Goal: Task Accomplishment & Management: Complete application form

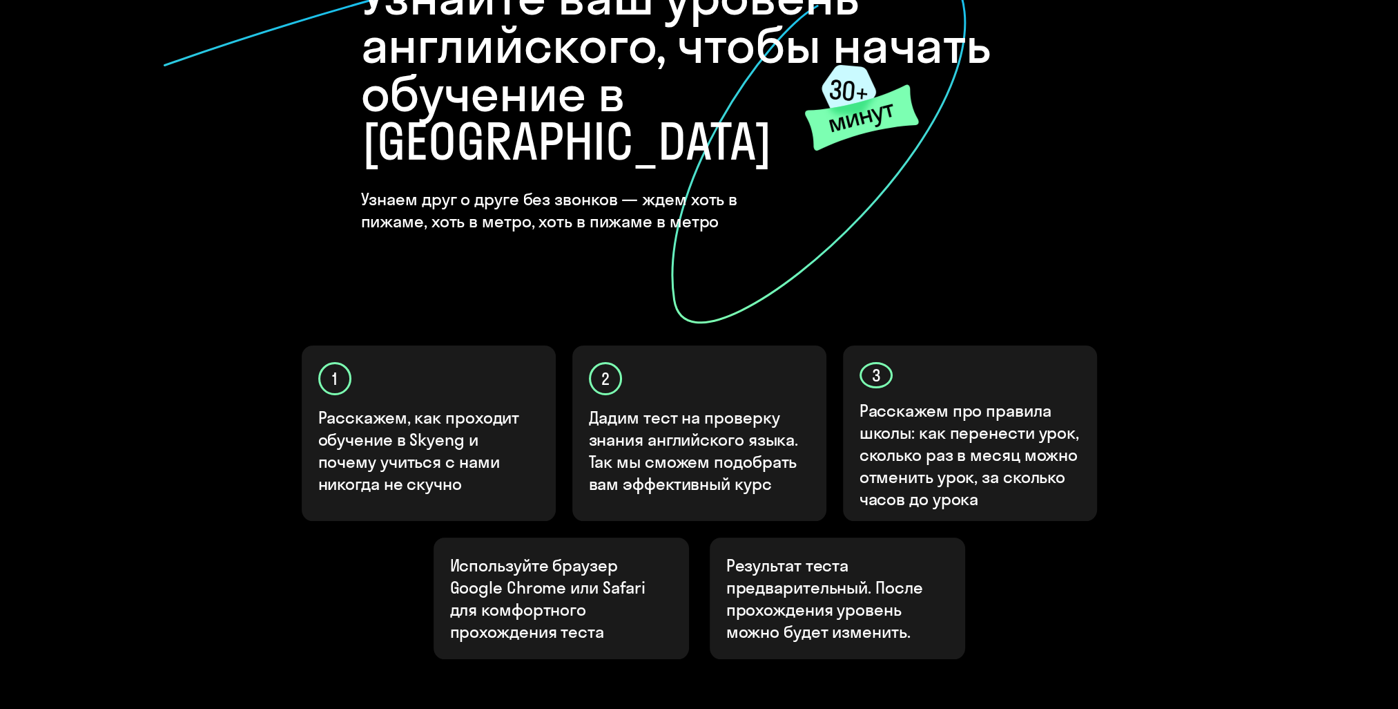
scroll to position [288, 0]
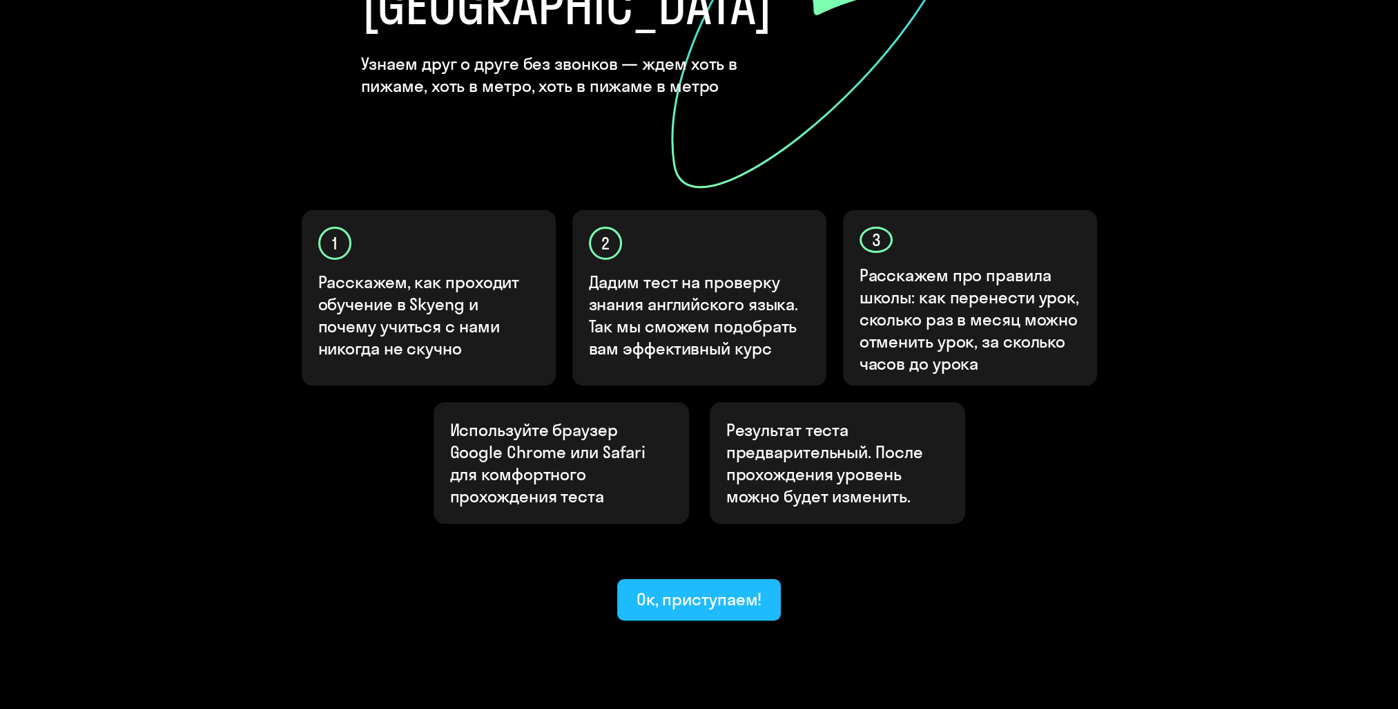
click at [685, 588] on div "Ок, приступаем!" at bounding box center [700, 599] width 126 height 22
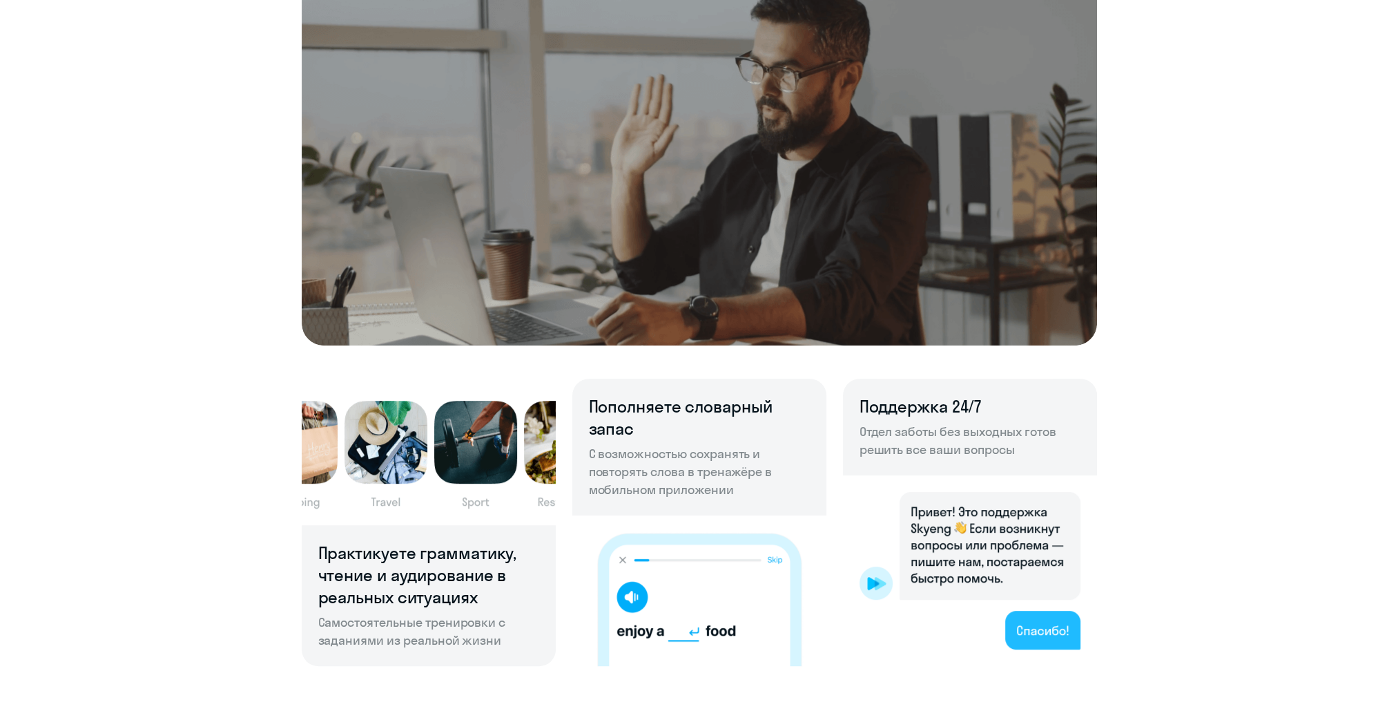
scroll to position [760, 0]
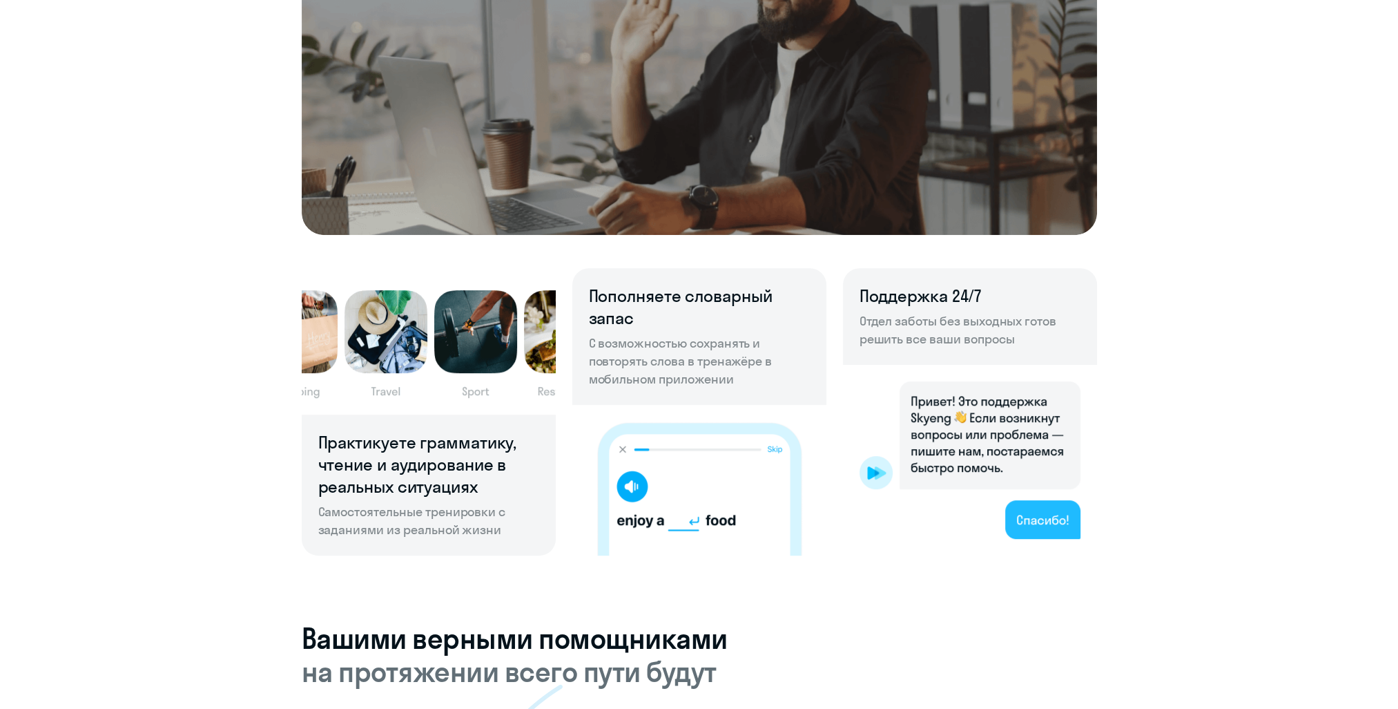
click at [627, 492] on img at bounding box center [699, 480] width 254 height 151
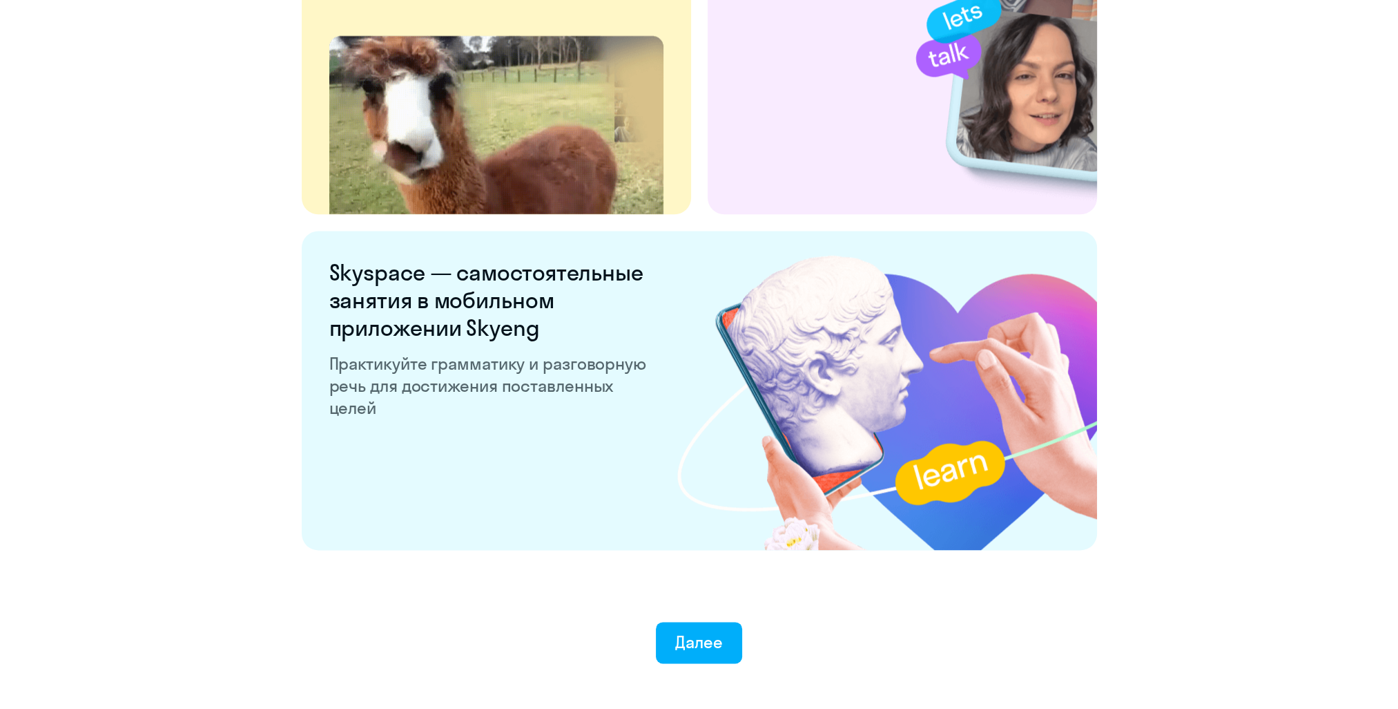
scroll to position [2492, 0]
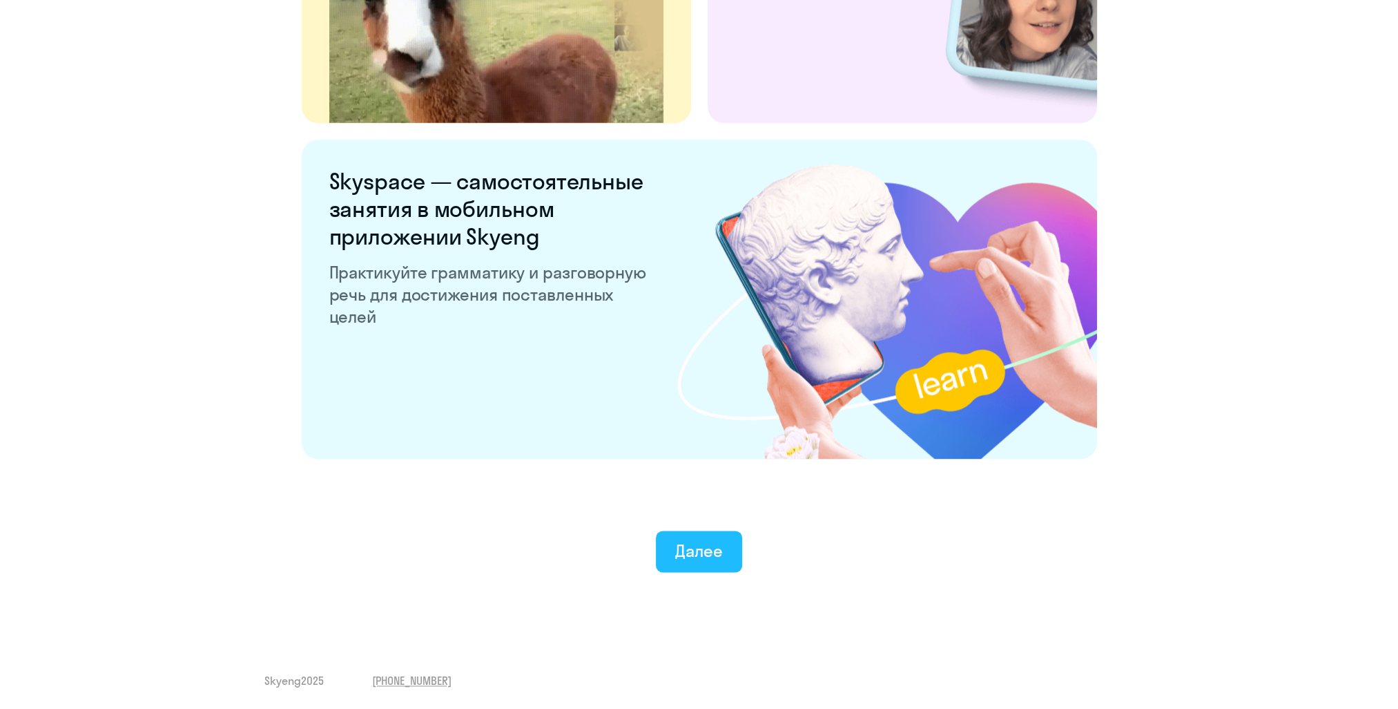
click at [684, 550] on div "Далее" at bounding box center [699, 550] width 48 height 22
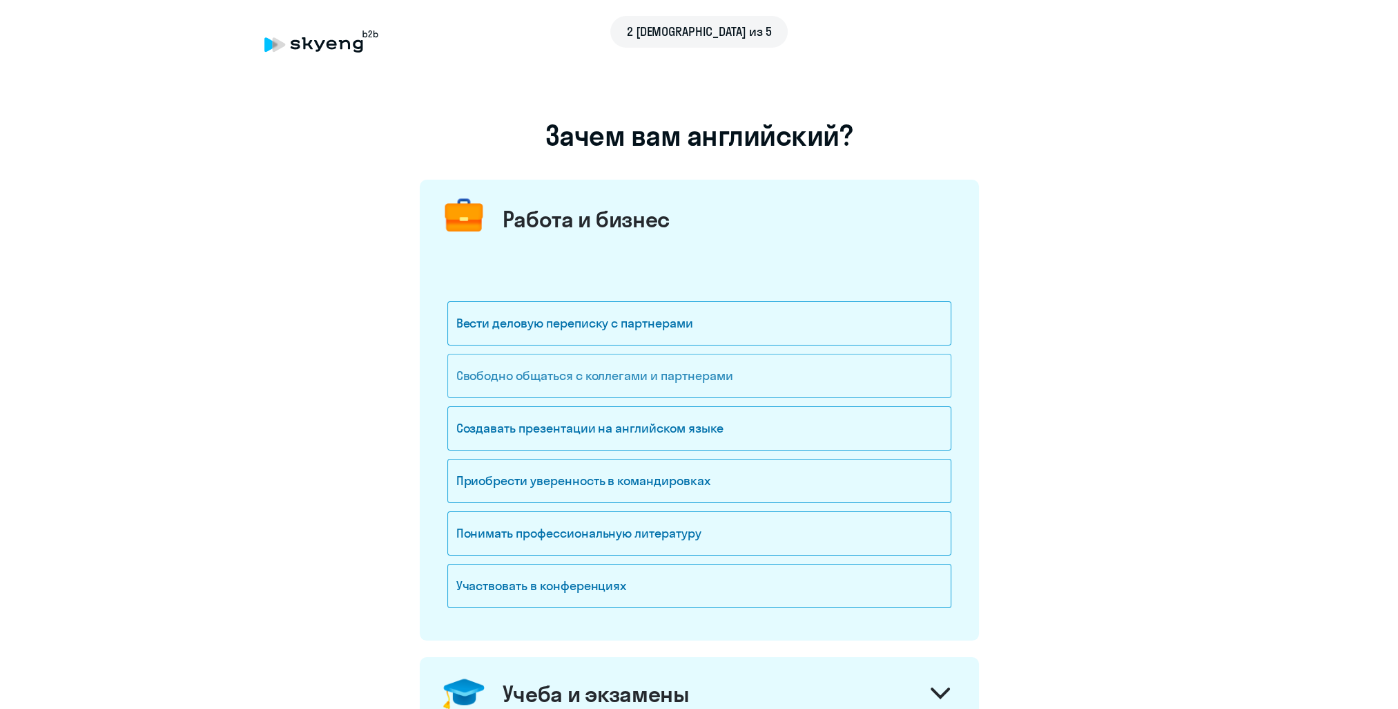
click at [555, 386] on div "Свободно общаться с коллегами и партнерами" at bounding box center [699, 376] width 504 height 44
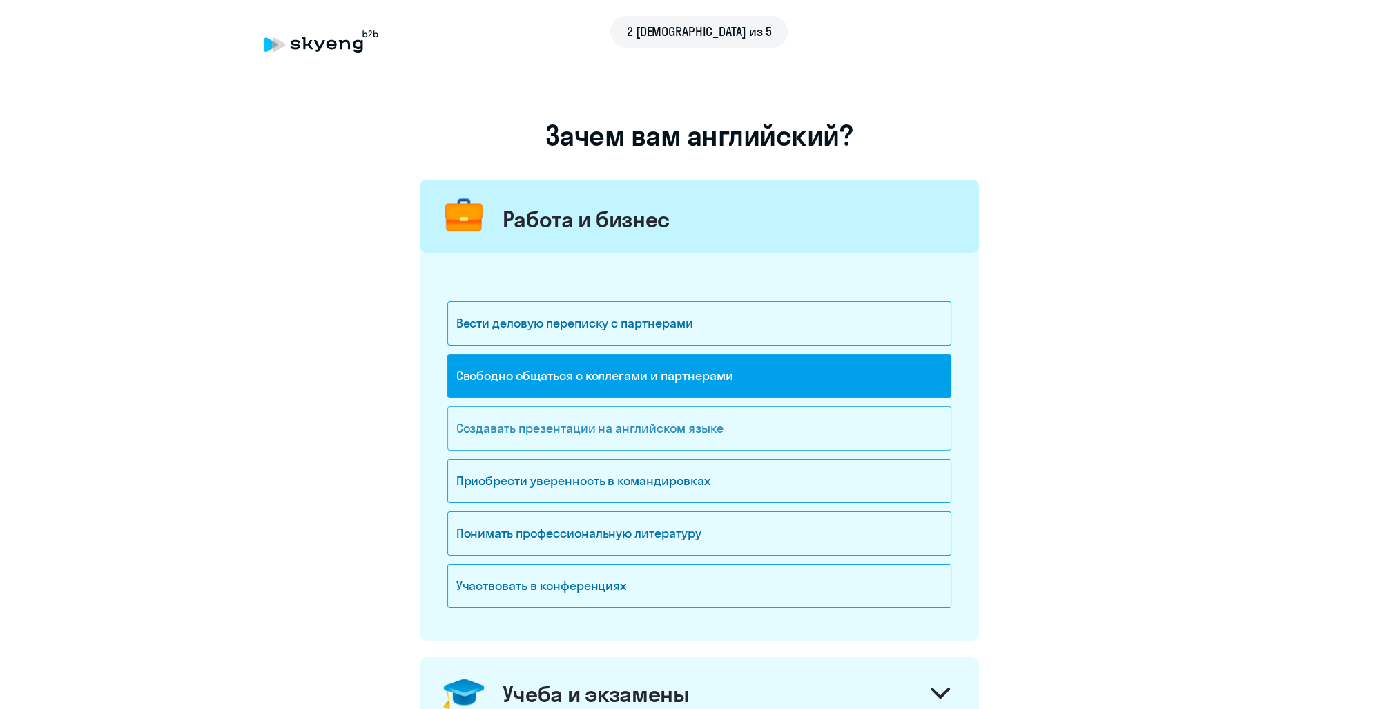
click at [564, 435] on div "Создавать презентации на английском языке" at bounding box center [699, 428] width 504 height 44
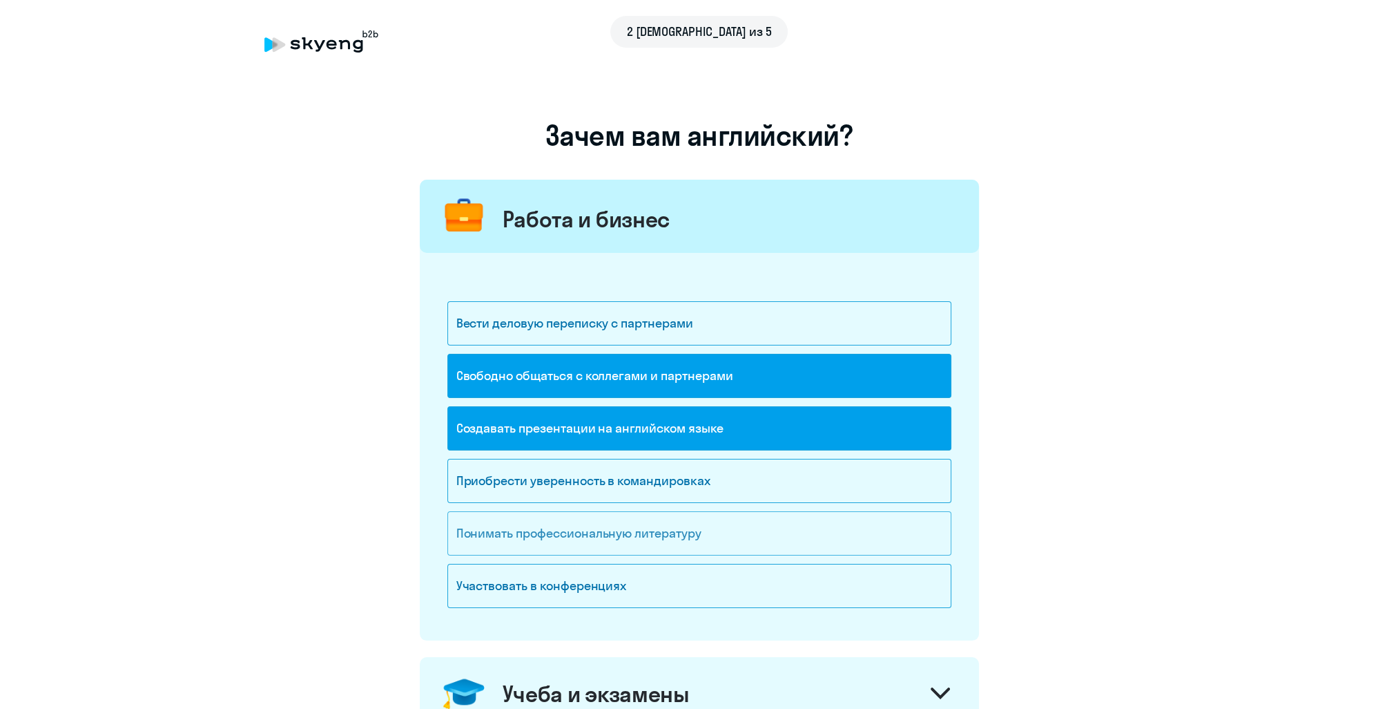
click at [564, 535] on div "Понимать профессиональную литературу" at bounding box center [699, 533] width 504 height 44
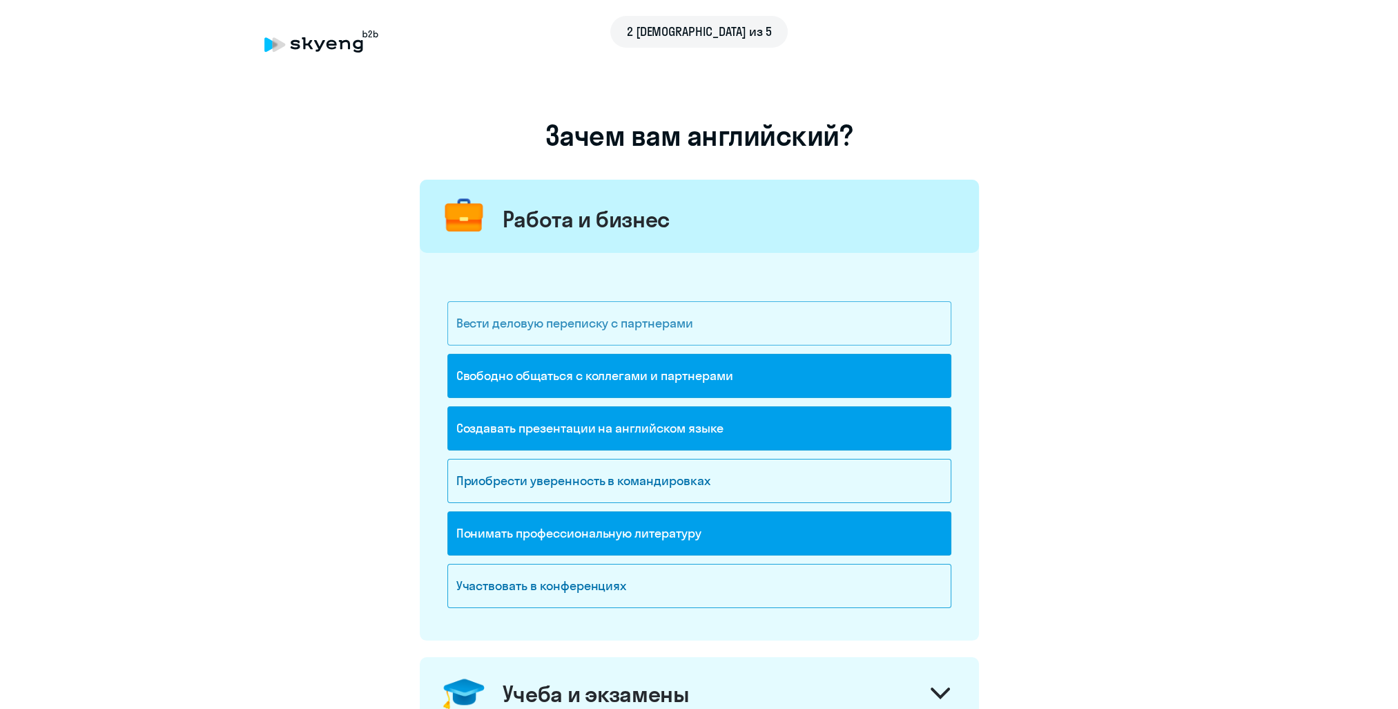
click at [556, 329] on div "Вести деловую переписку с партнерами" at bounding box center [699, 323] width 504 height 44
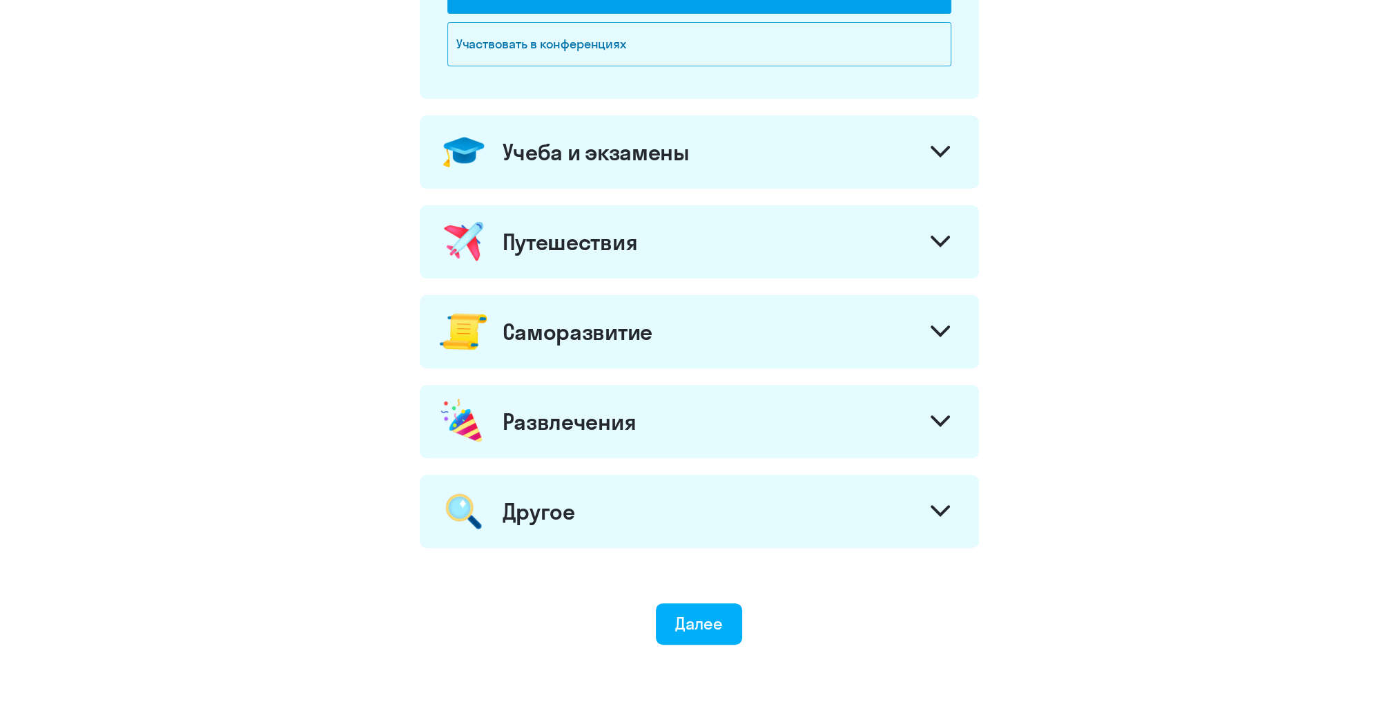
scroll to position [552, 0]
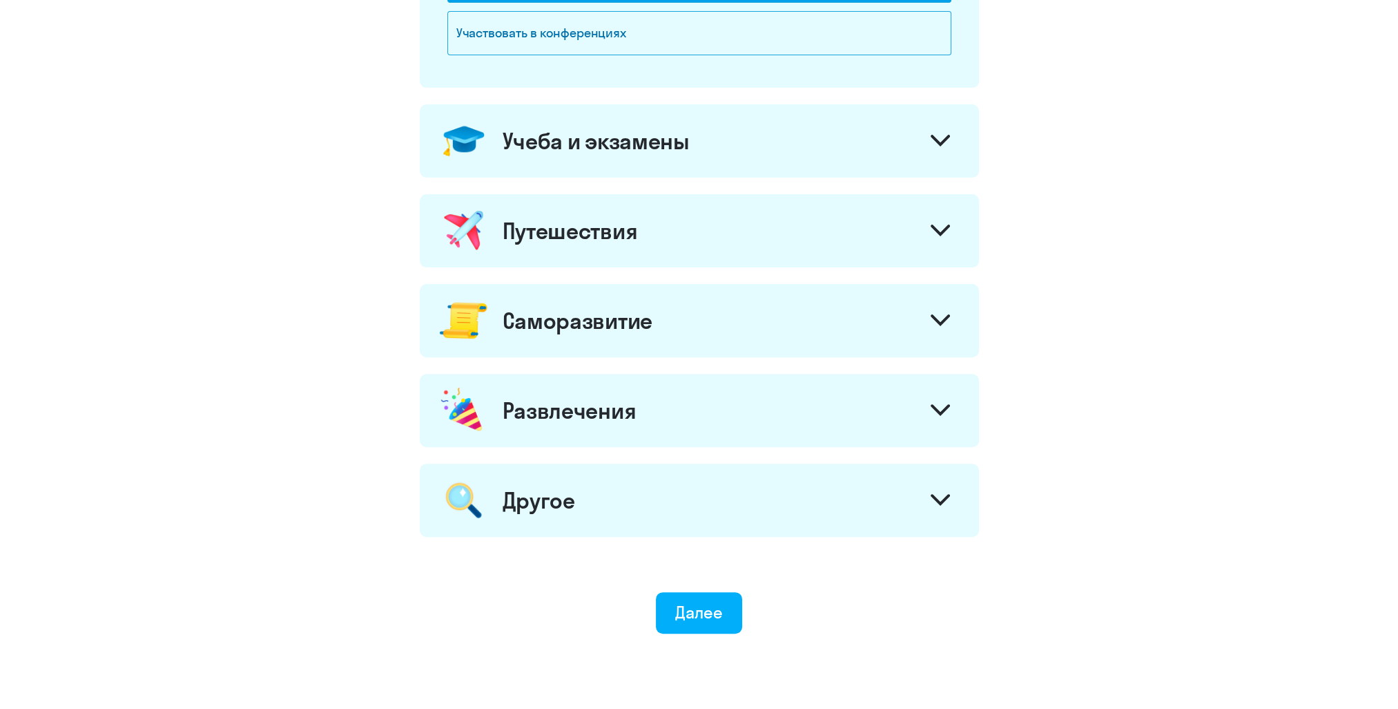
click at [934, 136] on icon at bounding box center [940, 140] width 17 height 8
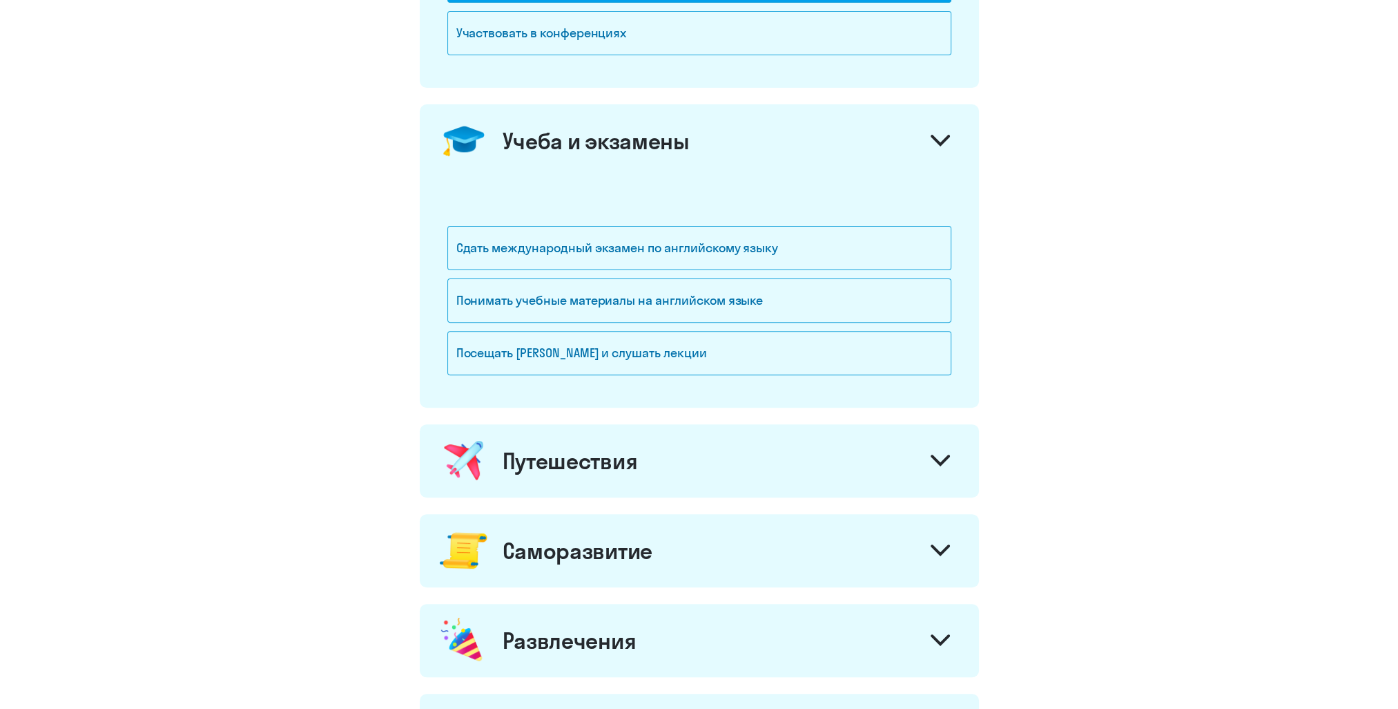
click at [934, 136] on icon at bounding box center [940, 140] width 17 height 8
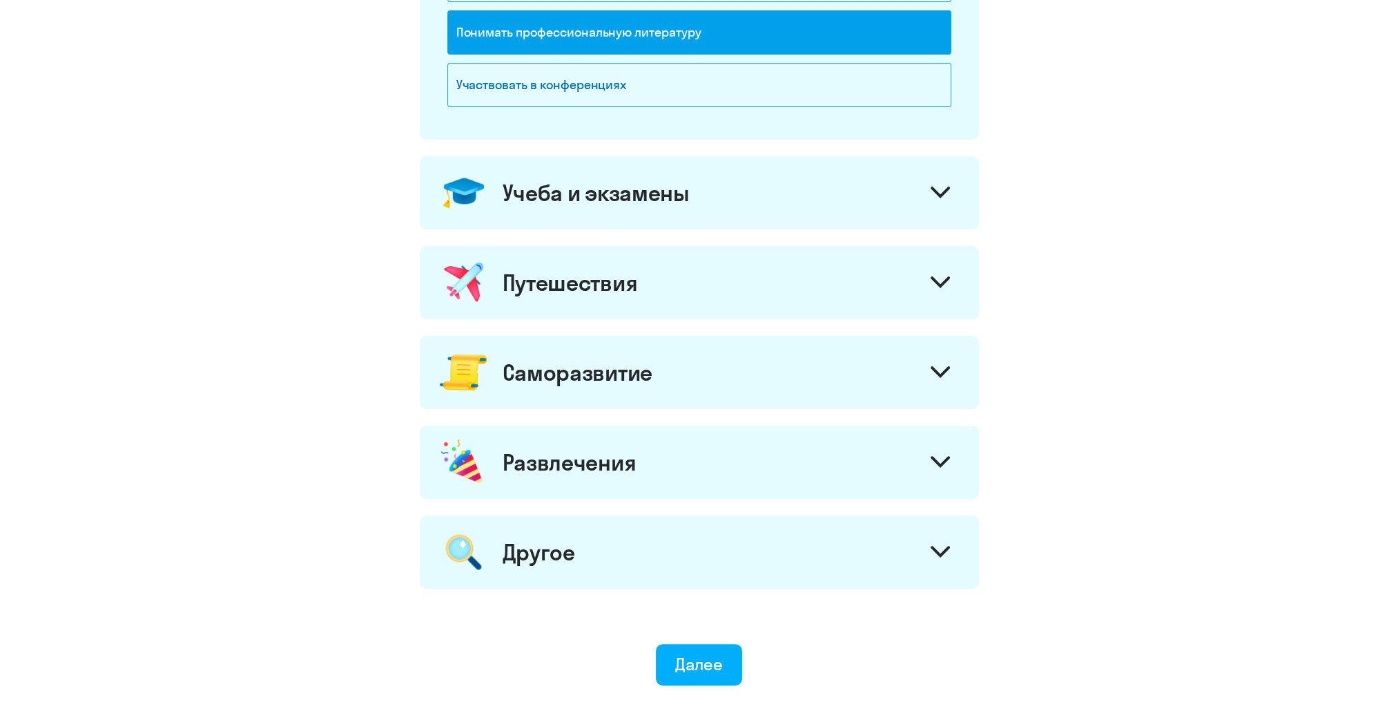
scroll to position [607, 0]
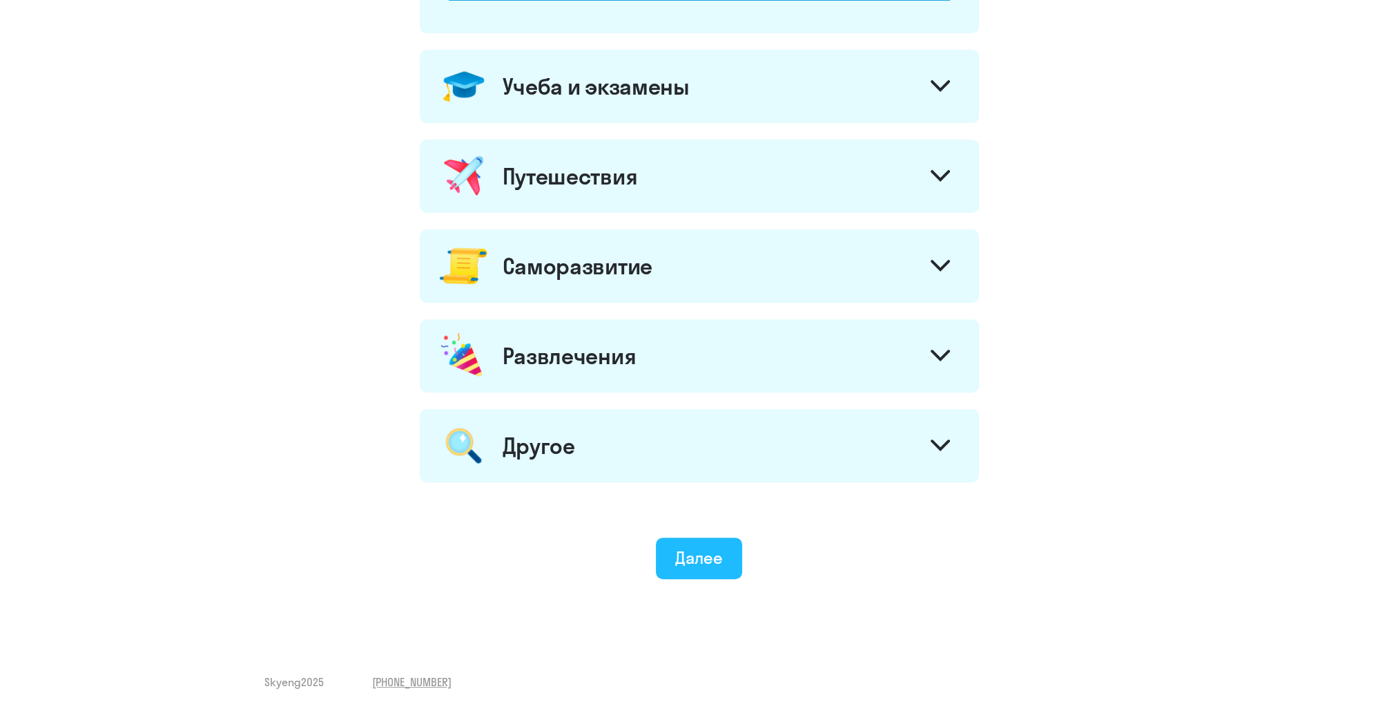
click at [696, 548] on div "Далее" at bounding box center [699, 557] width 48 height 22
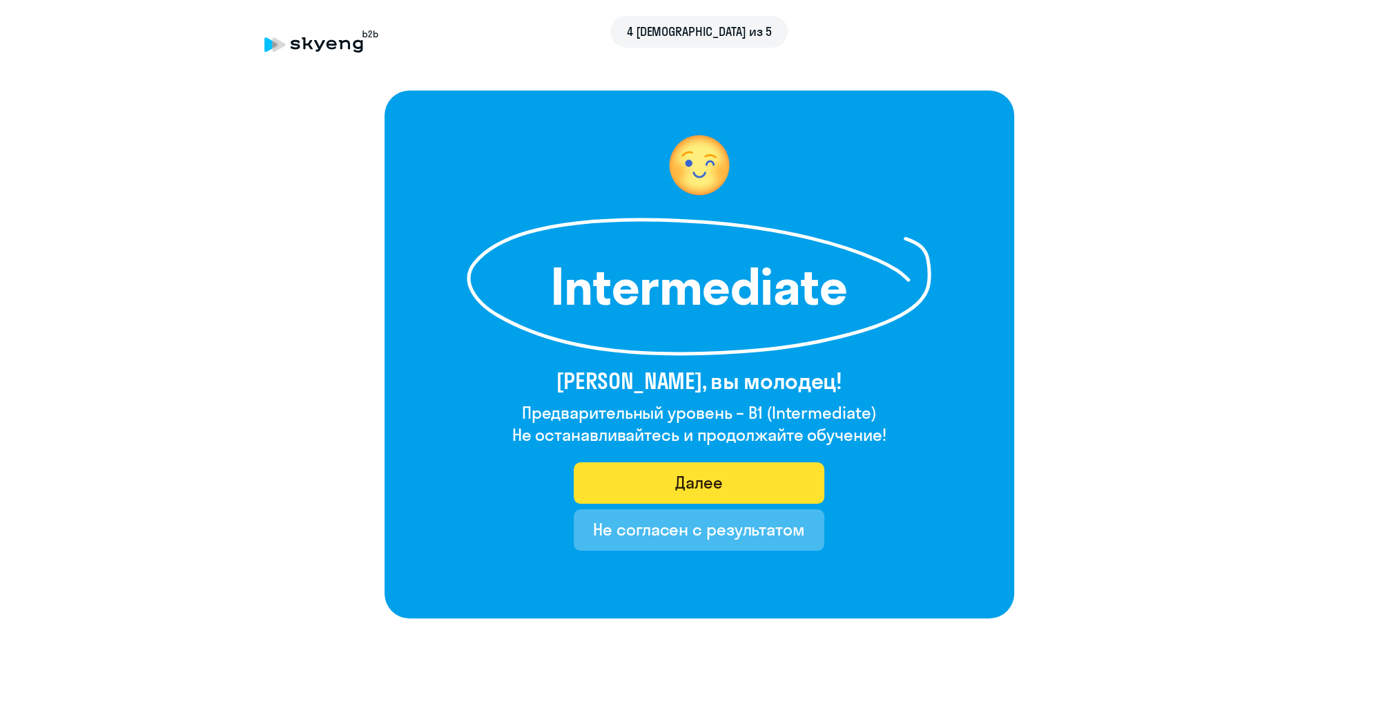
click at [673, 485] on button "Далее" at bounding box center [699, 482] width 251 height 41
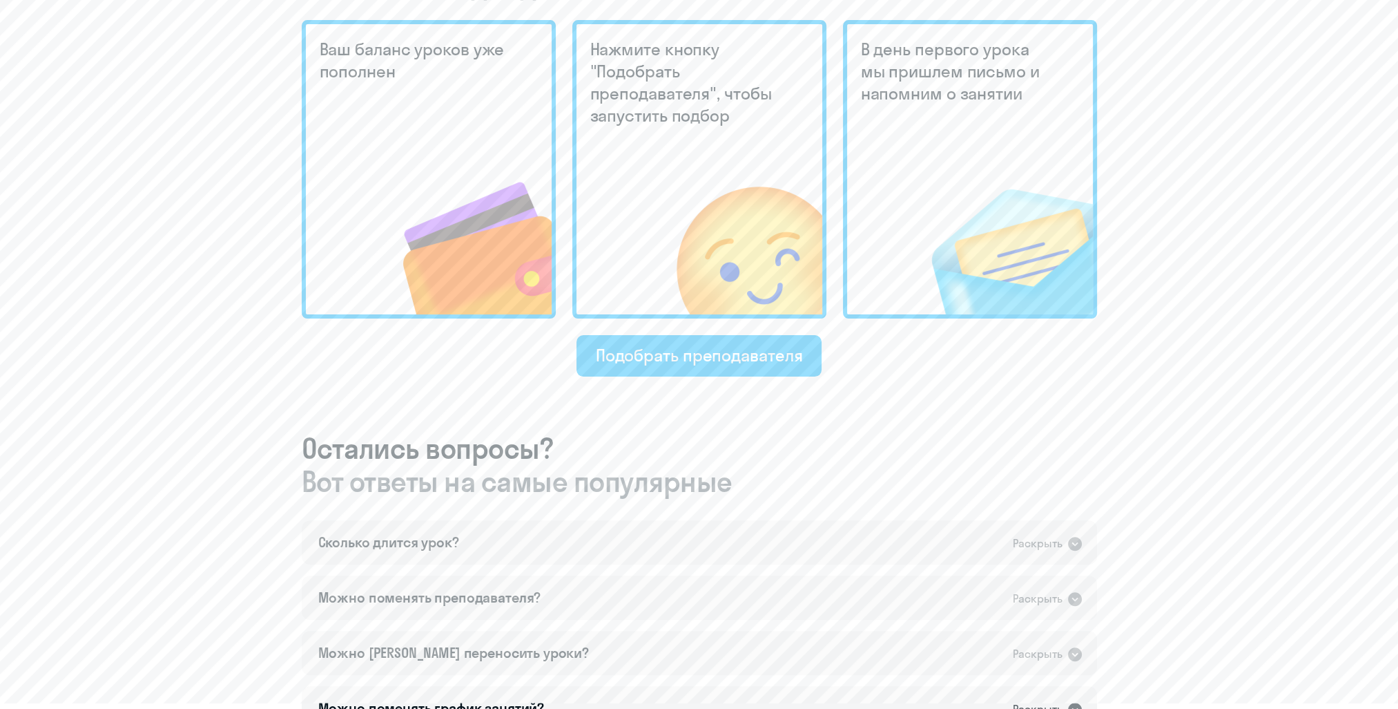
scroll to position [622, 0]
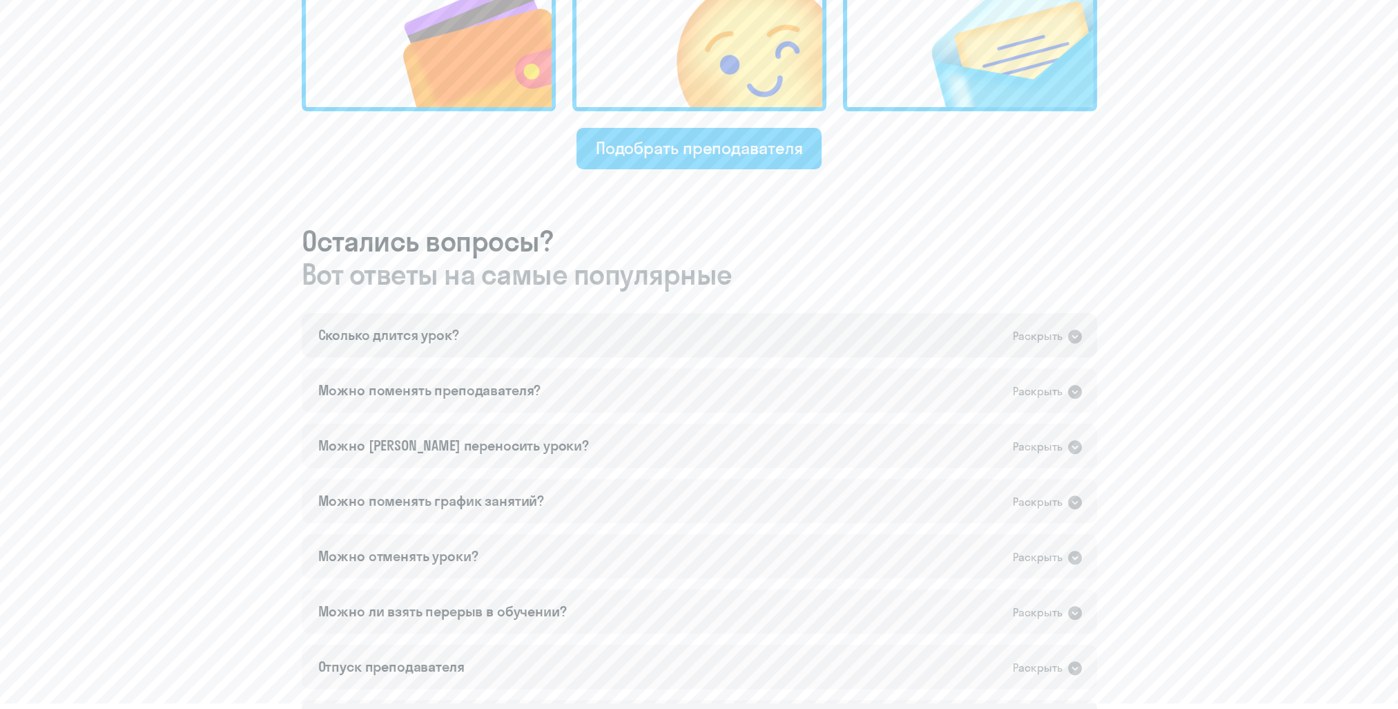
click at [1019, 336] on div "Раскрыть" at bounding box center [1038, 335] width 50 height 17
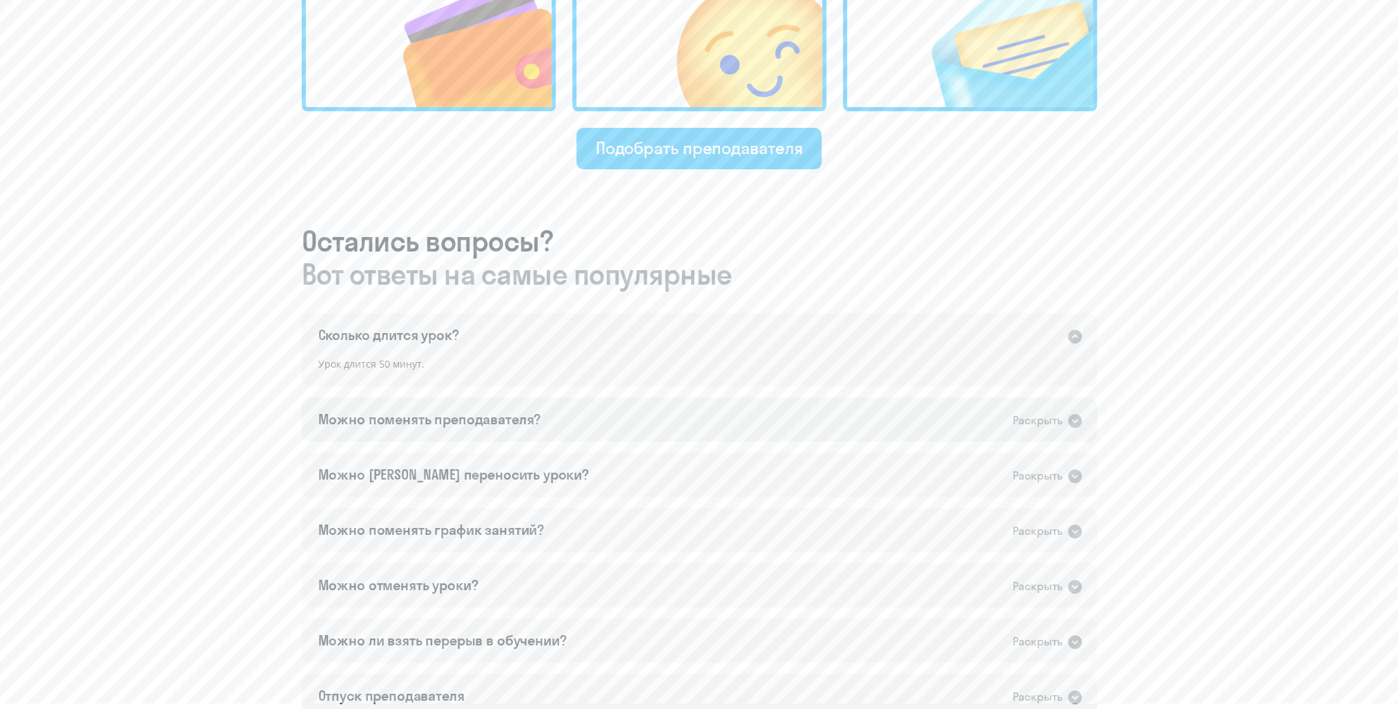
click at [468, 424] on div "Можно поменять преподавателя?" at bounding box center [429, 419] width 223 height 19
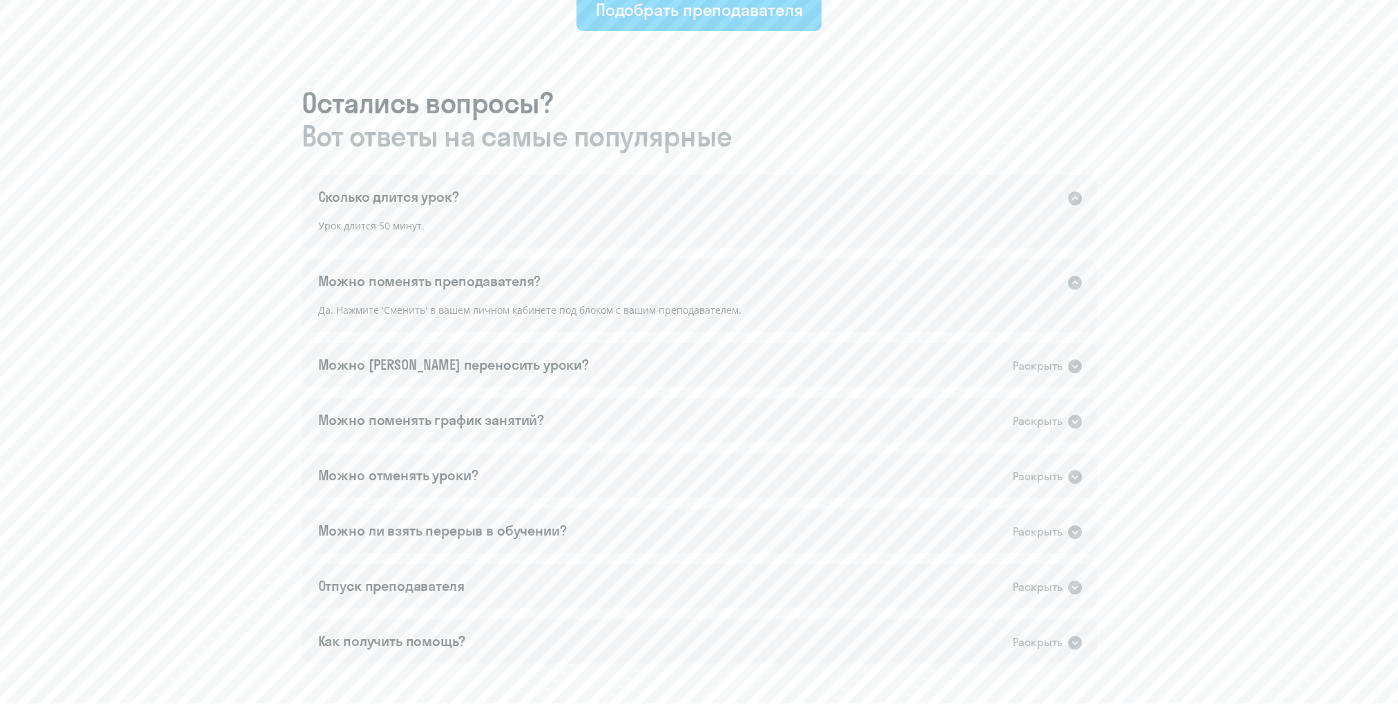
scroll to position [829, 0]
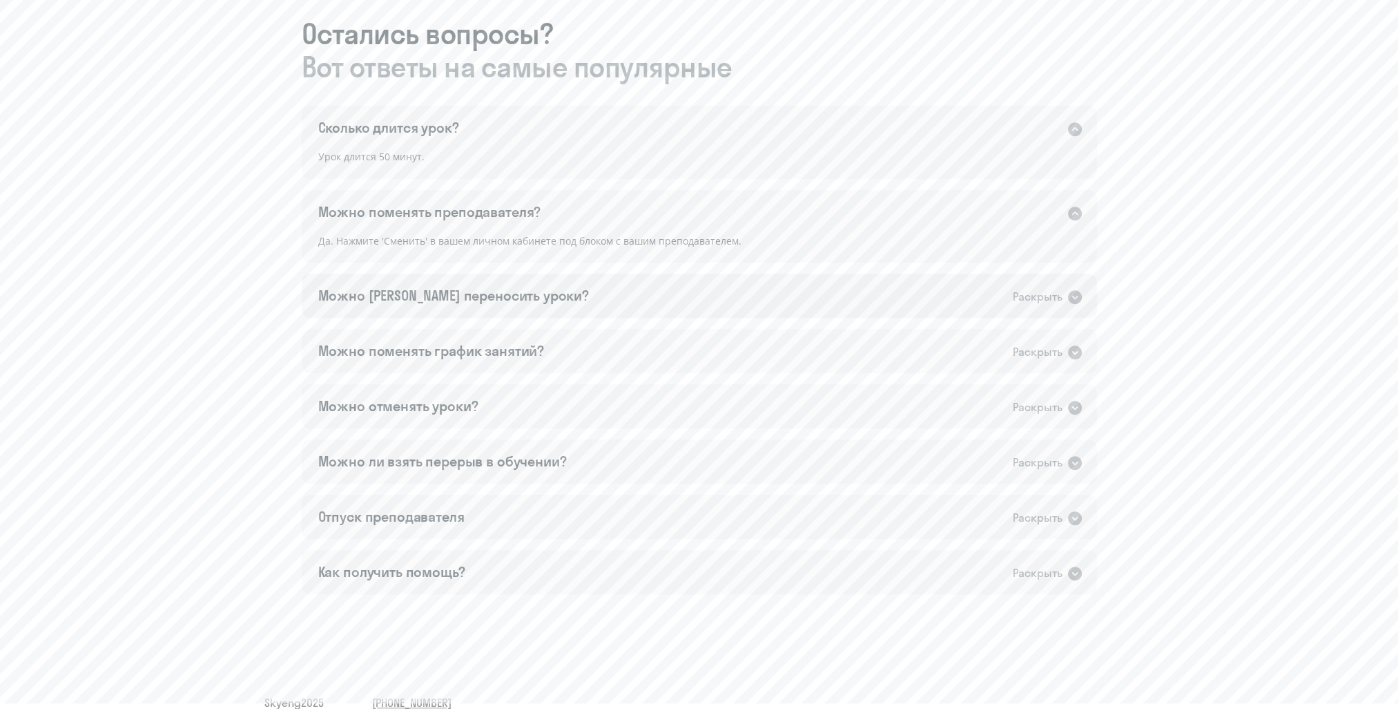
click at [528, 285] on div "Можно [PERSON_NAME] переносить уроки? Раскрыть" at bounding box center [700, 295] width 796 height 44
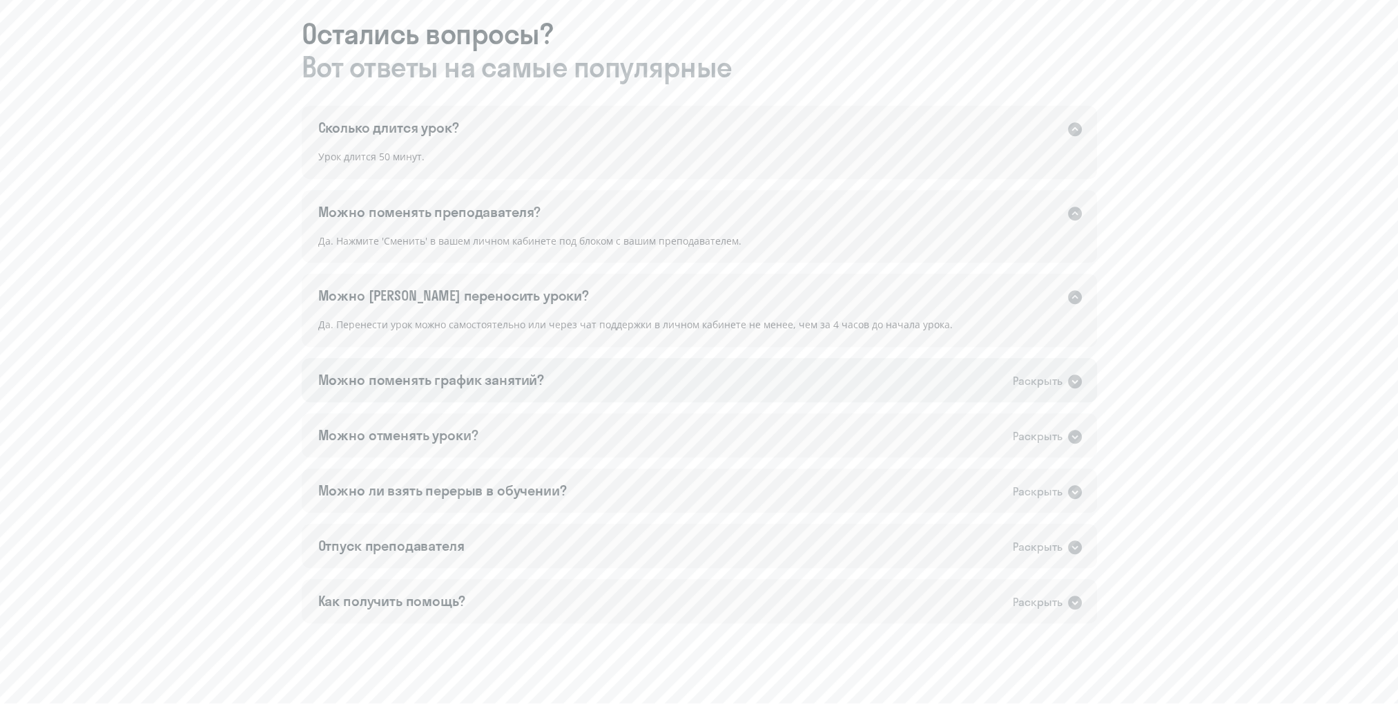
click at [519, 394] on div "Можно поменять график занятий? Раскрыть" at bounding box center [700, 380] width 796 height 44
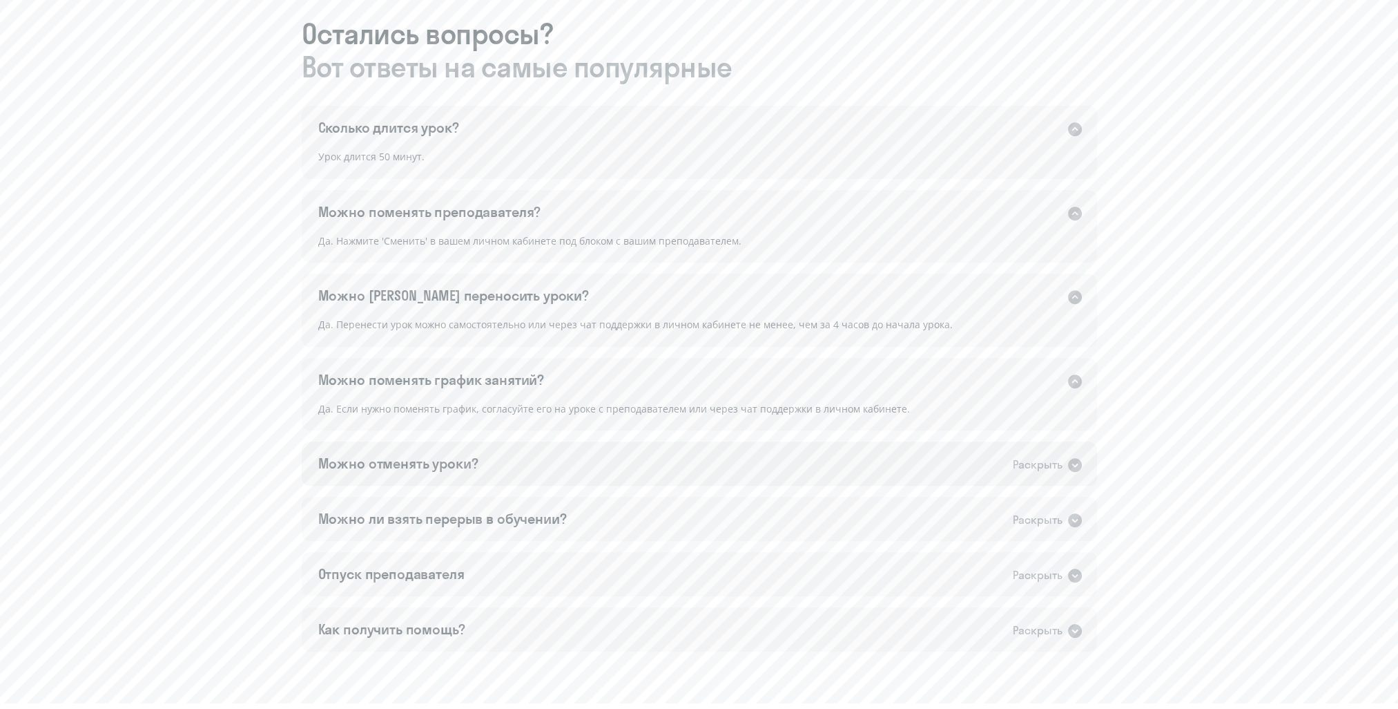
click at [501, 460] on div "Можно отменять уроки? Раскрыть" at bounding box center [700, 463] width 796 height 44
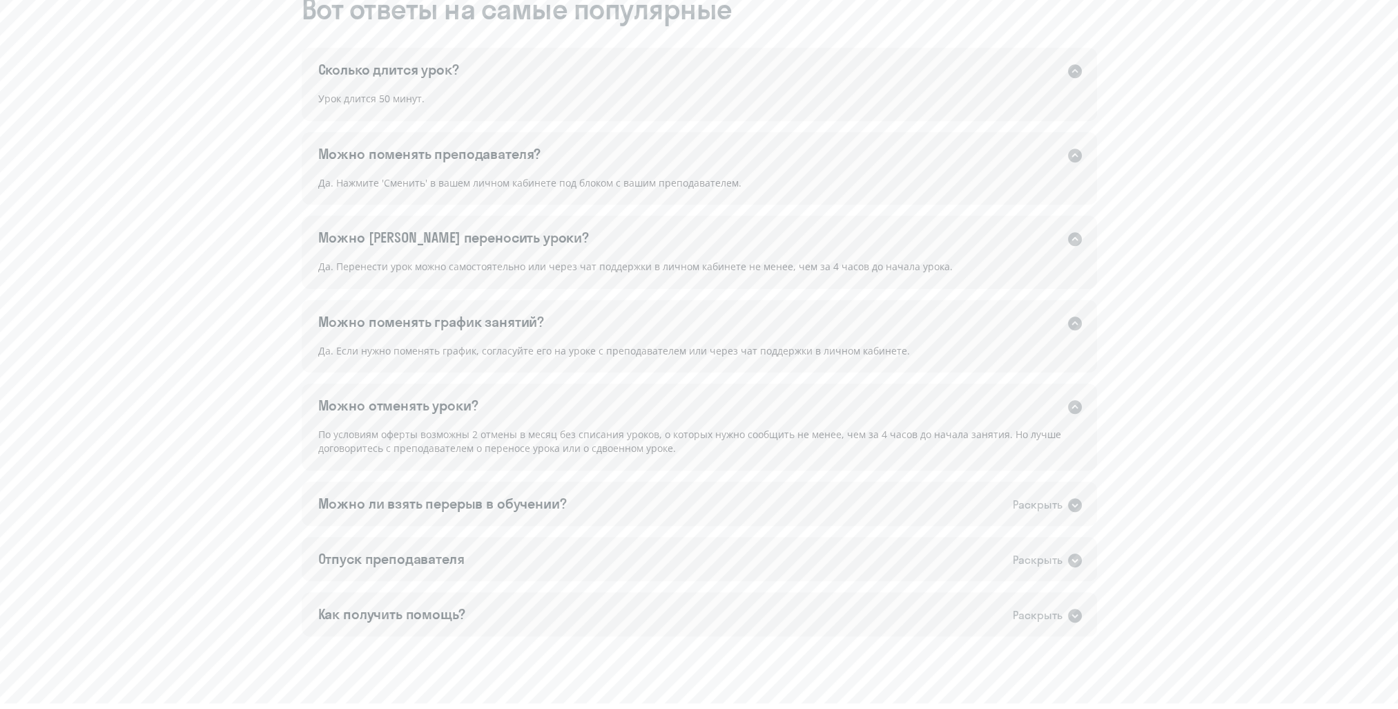
scroll to position [951, 0]
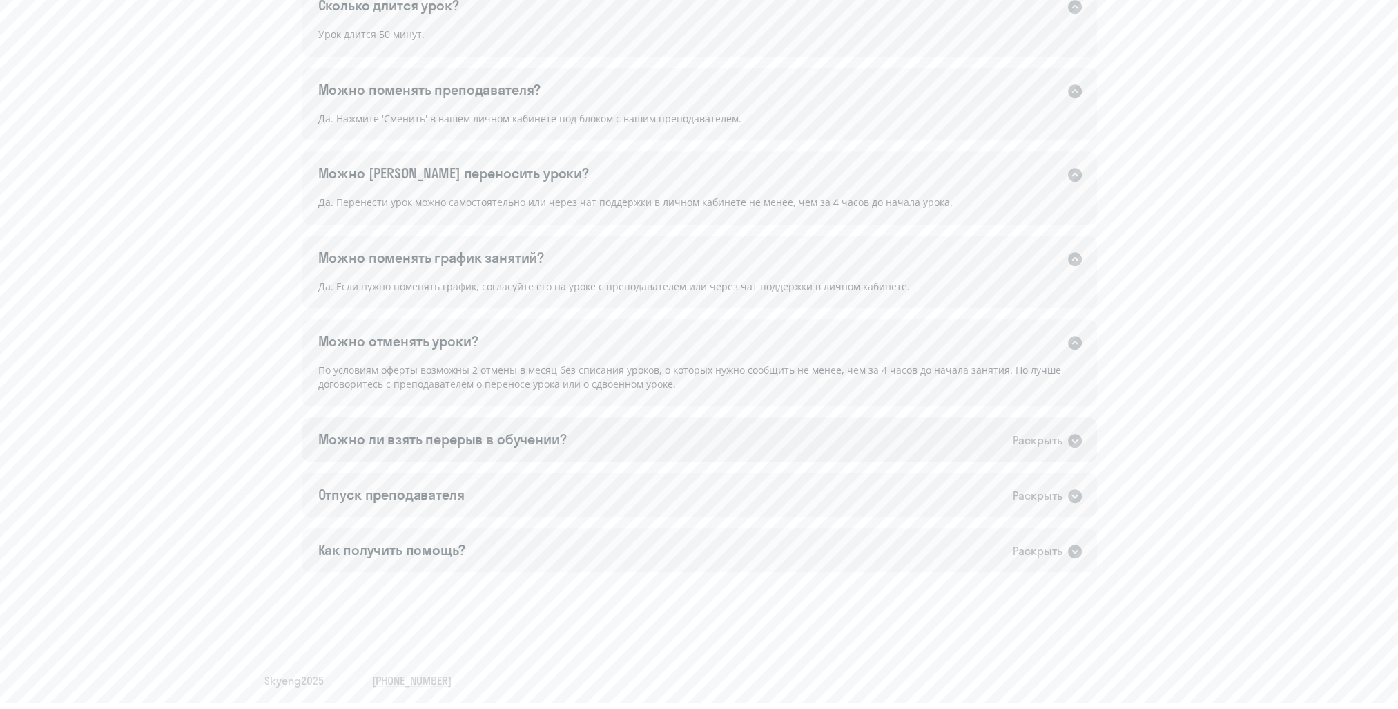
click at [502, 455] on div "Можно ли взять перерыв в обучении? Раскрыть" at bounding box center [700, 439] width 796 height 44
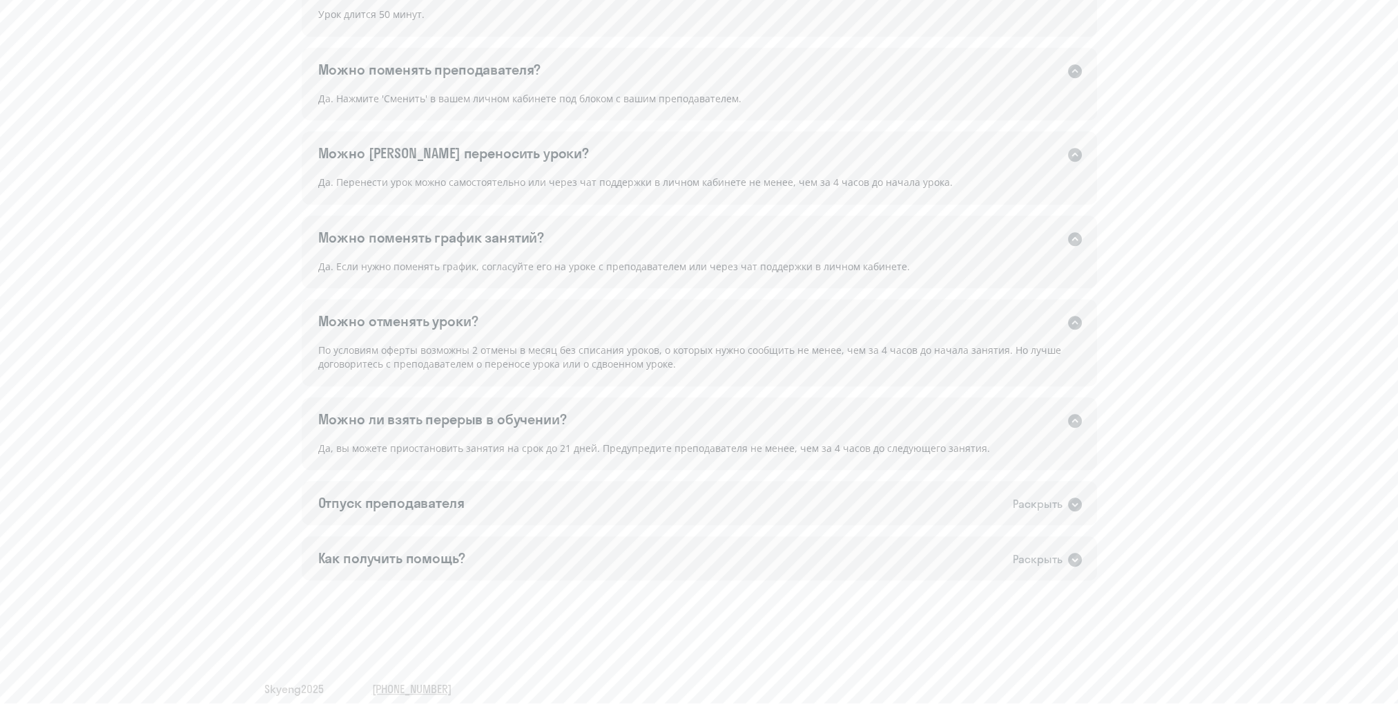
scroll to position [980, 0]
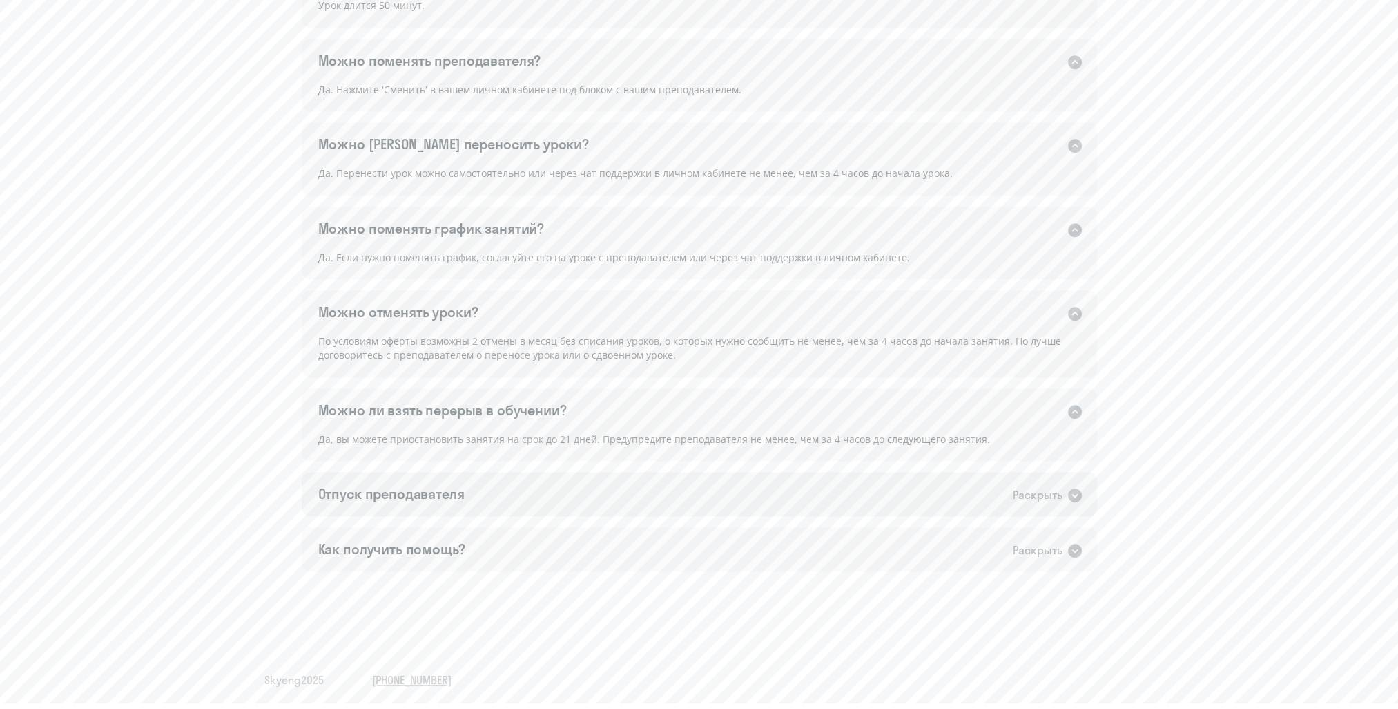
click at [485, 481] on div "Отпуск преподавателя Раскрыть" at bounding box center [700, 494] width 796 height 44
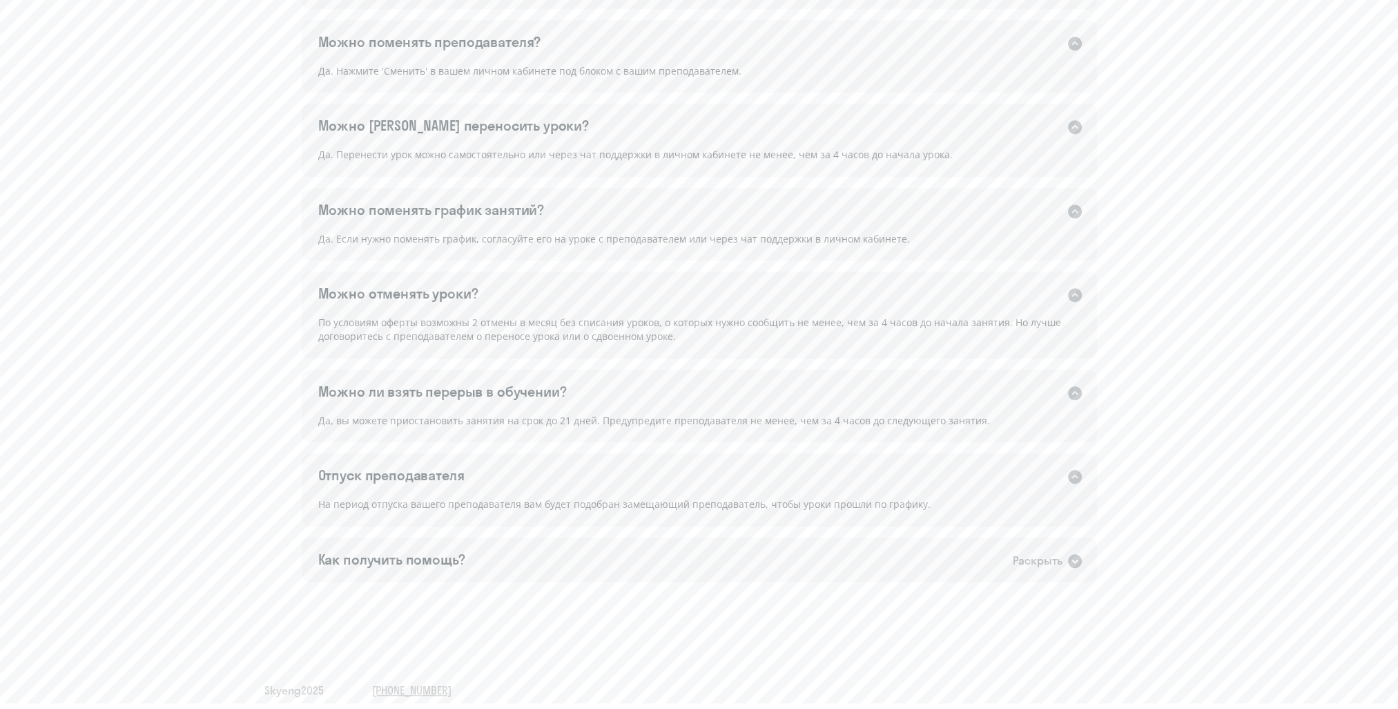
scroll to position [1008, 0]
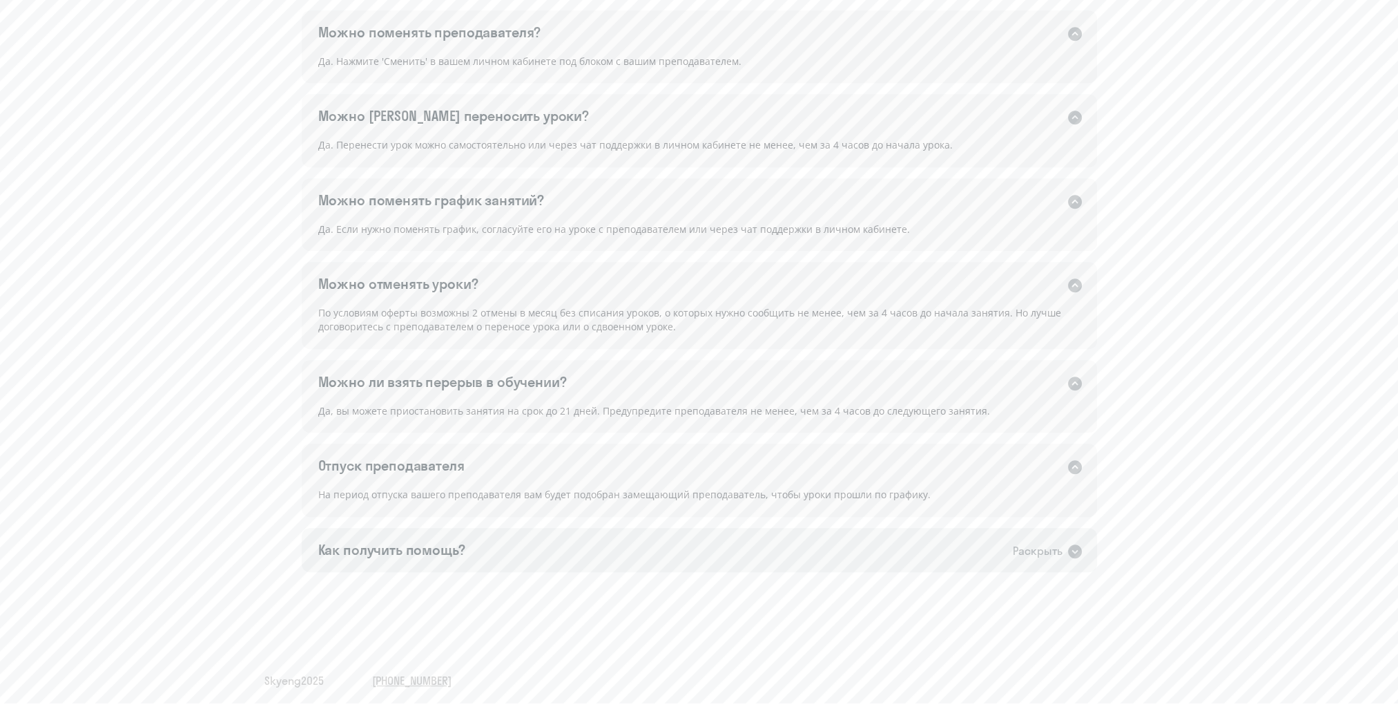
click at [444, 537] on div "Как получить помощь? Раскрыть" at bounding box center [700, 550] width 796 height 44
drag, startPoint x: 444, startPoint y: 537, endPoint x: 251, endPoint y: 508, distance: 195.5
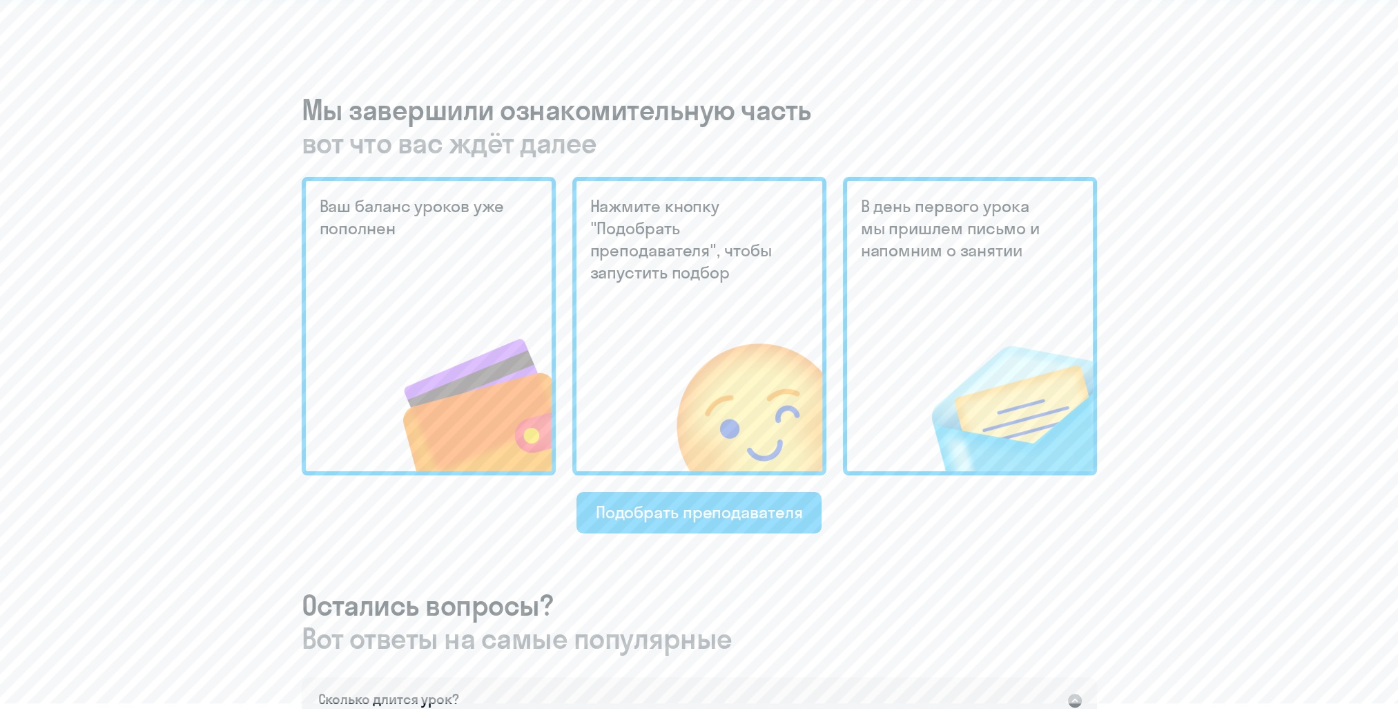
scroll to position [345, 0]
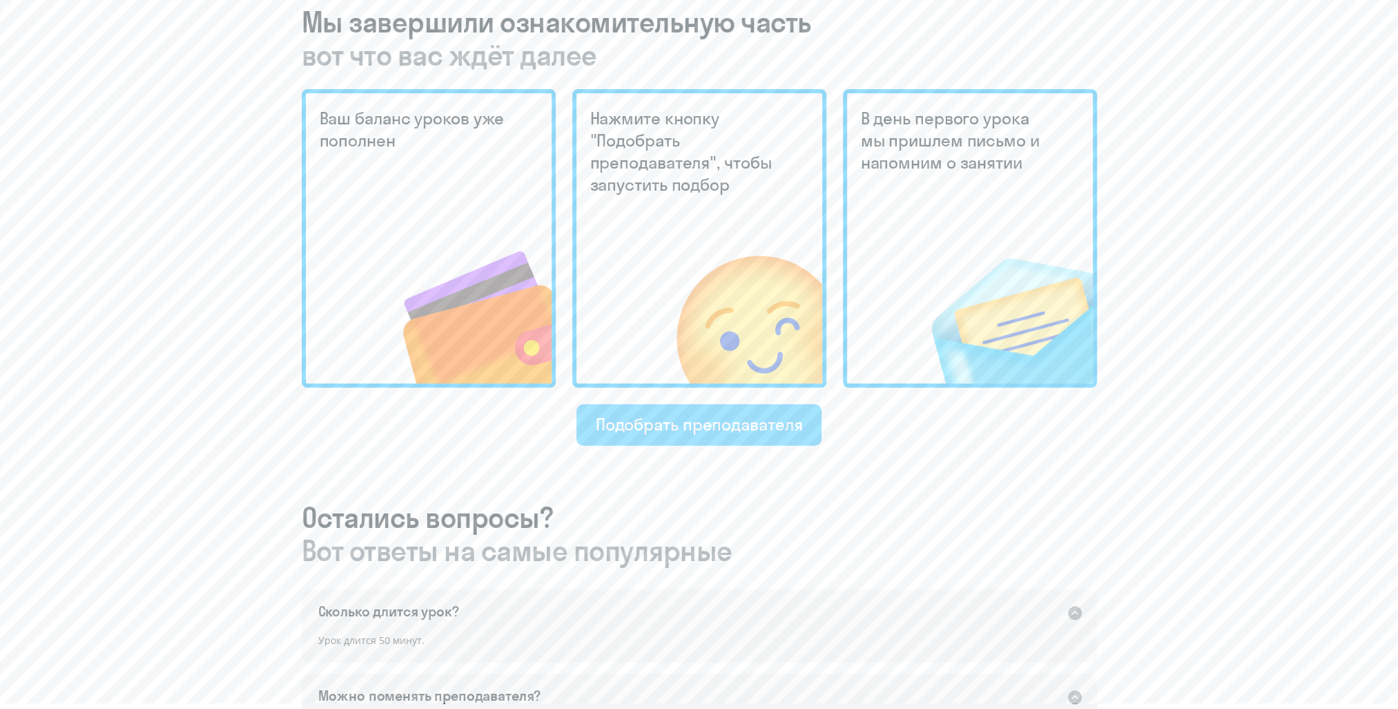
click at [691, 432] on div "Подобрать преподавателя" at bounding box center [699, 424] width 207 height 22
